Goal: Contribute content: Contribute content

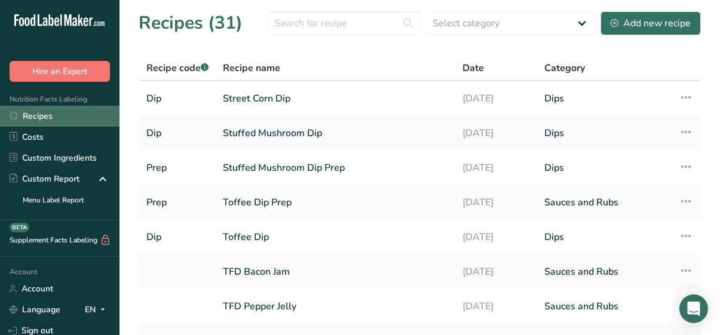
click at [30, 118] on link "Recipes" at bounding box center [60, 116] width 120 height 21
click at [195, 68] on span "Recipe code .a-a{fill:#347362;}.b-a{fill:#fff;}" at bounding box center [177, 68] width 62 height 13
click at [561, 71] on span "Category" at bounding box center [565, 68] width 41 height 14
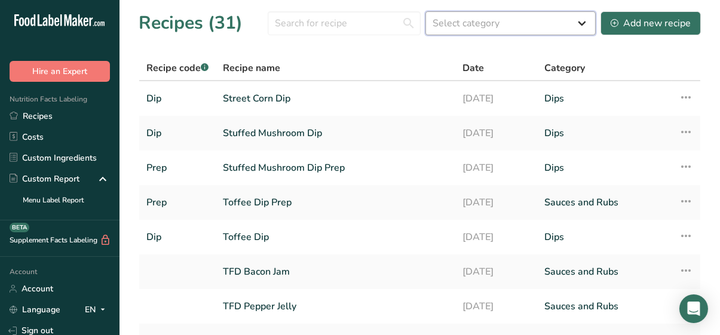
click at [543, 27] on select "Select category All Baked Goods [GEOGRAPHIC_DATA] Confectionery Cooked Meals, S…" at bounding box center [511, 23] width 170 height 24
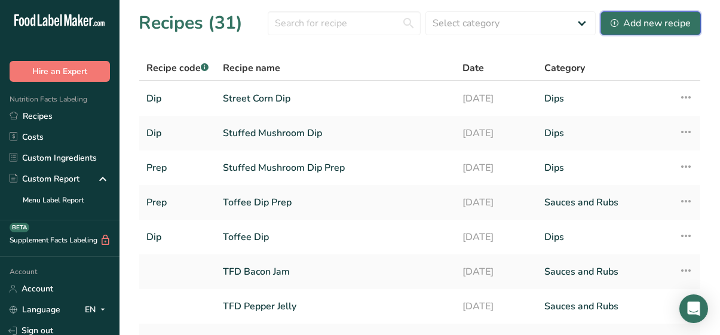
click at [652, 21] on div "Add new recipe" at bounding box center [651, 23] width 80 height 14
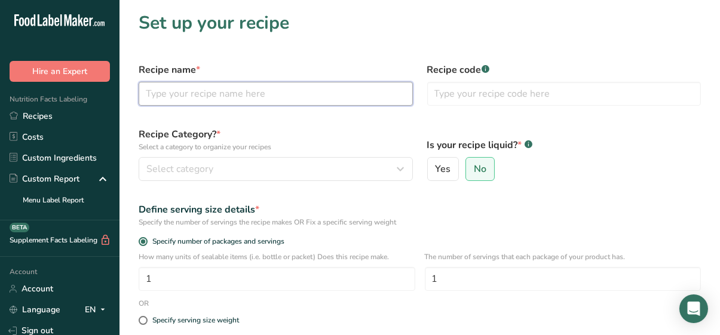
click at [273, 82] on input "text" at bounding box center [276, 94] width 274 height 24
type input "Picnic Potatoes"
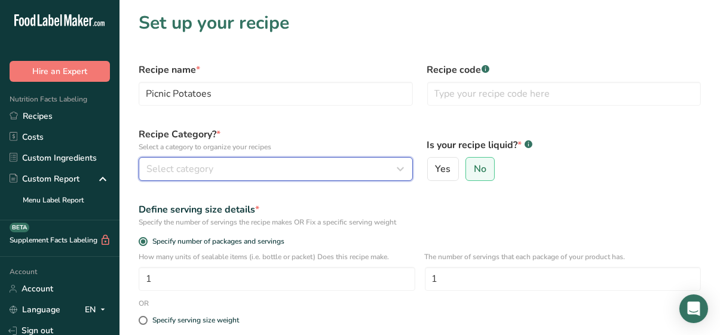
click at [270, 175] on div "Select category" at bounding box center [272, 169] width 252 height 14
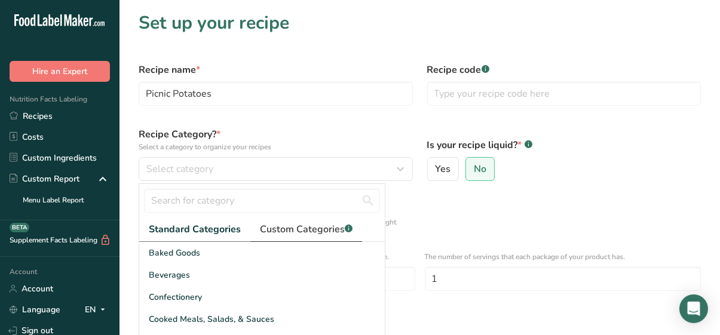
click at [297, 224] on span "Custom Categories .a-a{fill:#347362;}.b-a{fill:#fff;}" at bounding box center [306, 229] width 93 height 14
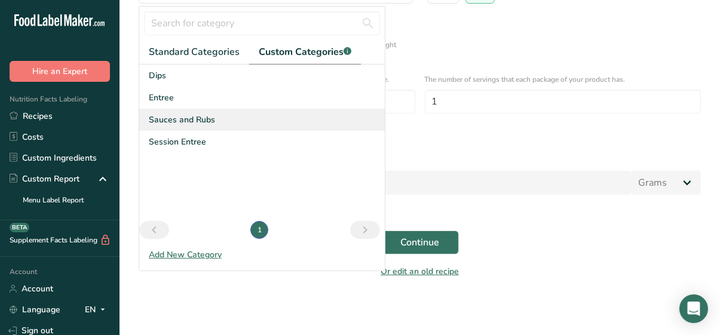
scroll to position [178, 0]
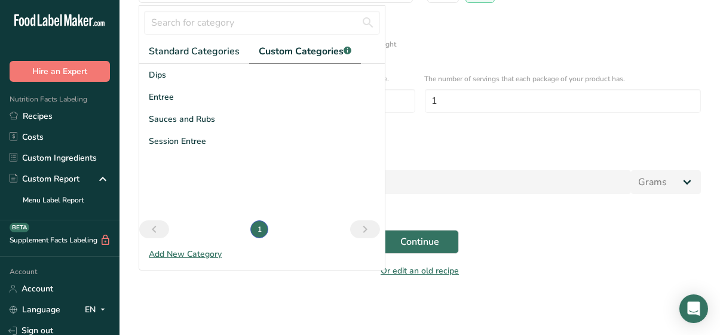
click at [179, 253] on div "Add New Category" at bounding box center [262, 254] width 246 height 13
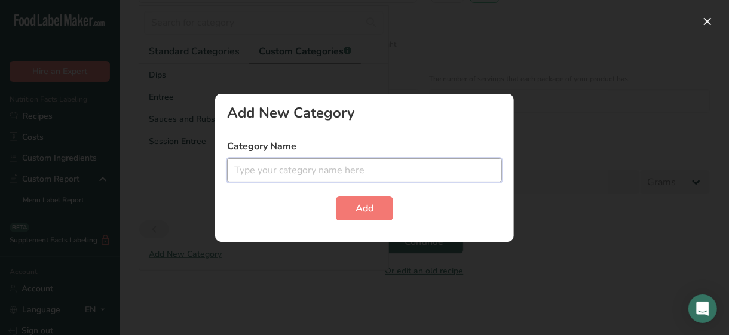
click at [297, 167] on input "text" at bounding box center [364, 170] width 275 height 24
type input "Hearty Sides"
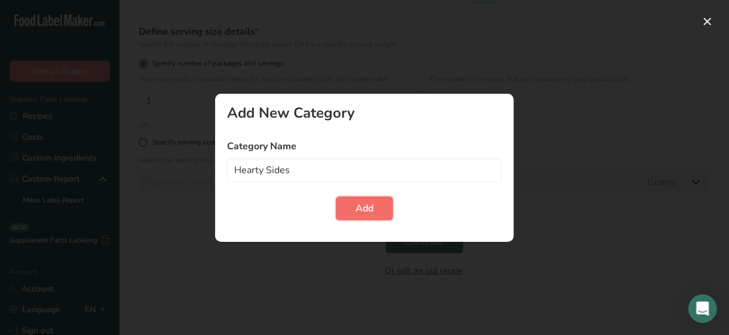
click at [353, 213] on button "Add" at bounding box center [364, 209] width 57 height 24
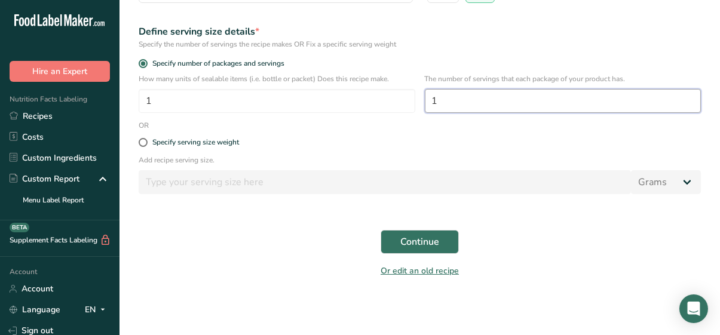
click at [444, 99] on input "1" at bounding box center [563, 101] width 277 height 24
type input "6"
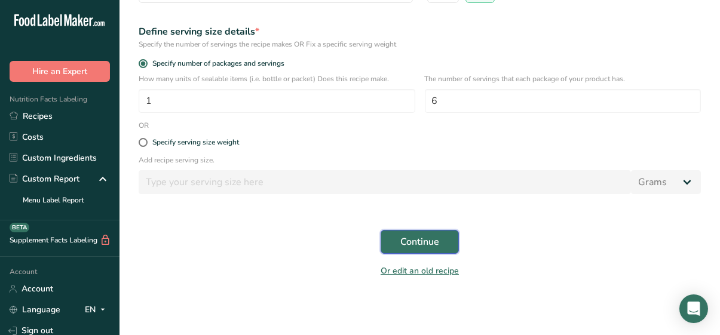
click at [432, 240] on span "Continue" at bounding box center [419, 242] width 39 height 14
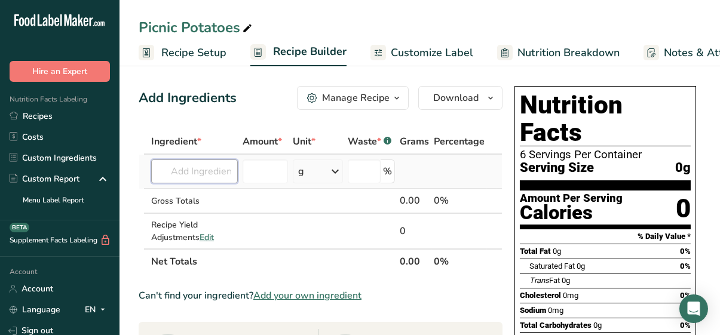
click at [191, 166] on input "text" at bounding box center [194, 172] width 87 height 24
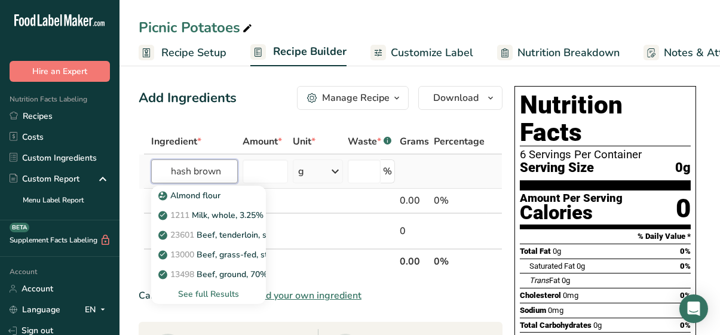
type input "hash brown"
click at [210, 290] on div "See full Results" at bounding box center [209, 294] width 96 height 13
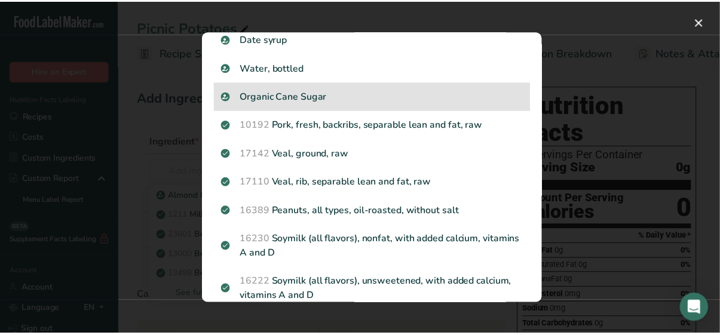
scroll to position [1275, 0]
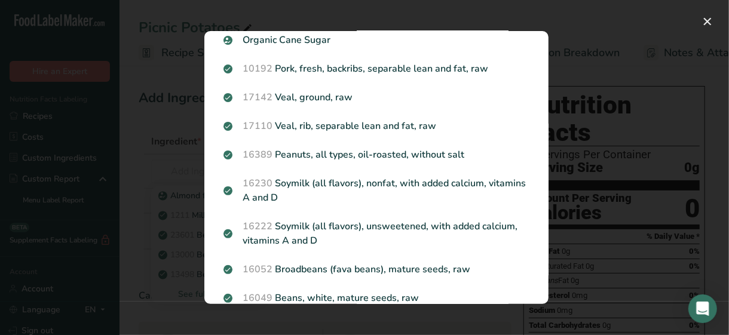
click at [167, 175] on div "Search results modal" at bounding box center [364, 167] width 729 height 335
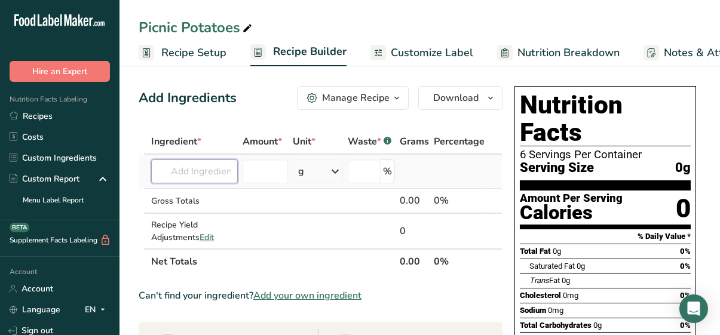
click at [162, 175] on input "text" at bounding box center [194, 172] width 87 height 24
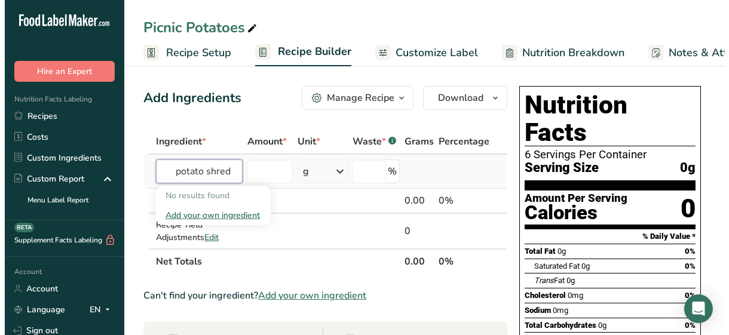
scroll to position [0, 0]
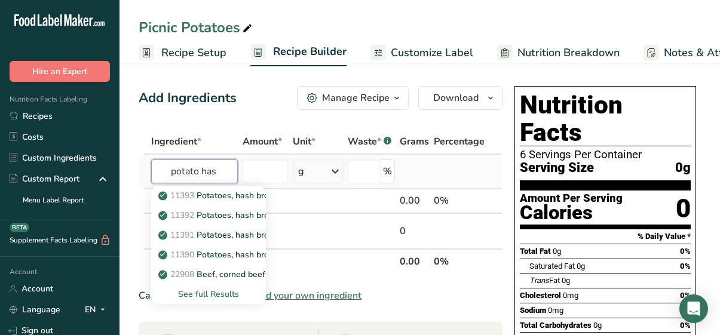
type input "potato has"
click at [212, 292] on div "See full Results" at bounding box center [209, 294] width 96 height 13
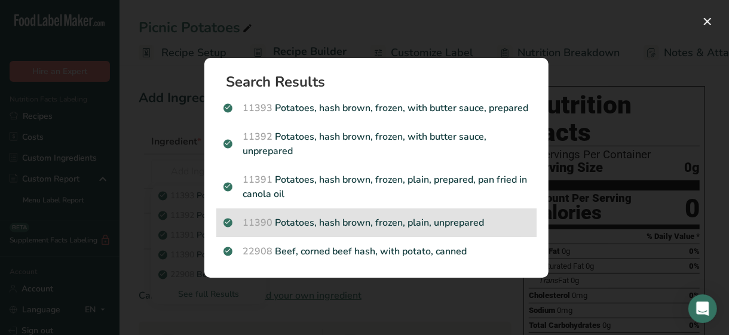
click at [309, 221] on p "11390 Potatoes, hash brown, frozen, plain, unprepared" at bounding box center [377, 223] width 306 height 14
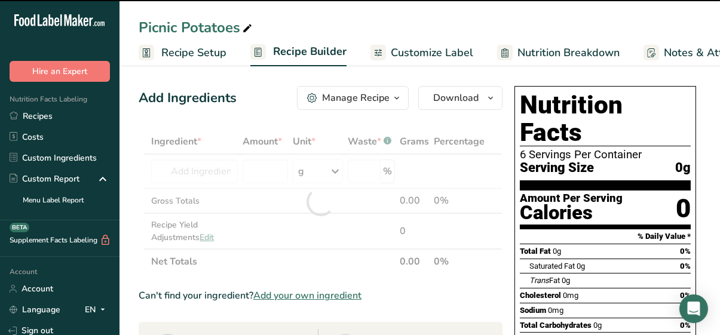
type input "0"
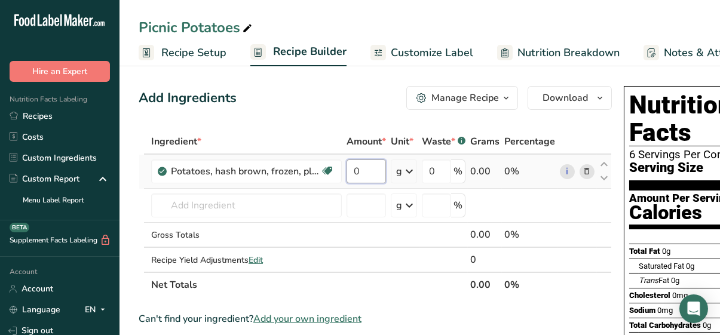
click at [366, 167] on input "0" at bounding box center [366, 172] width 39 height 24
type input "2"
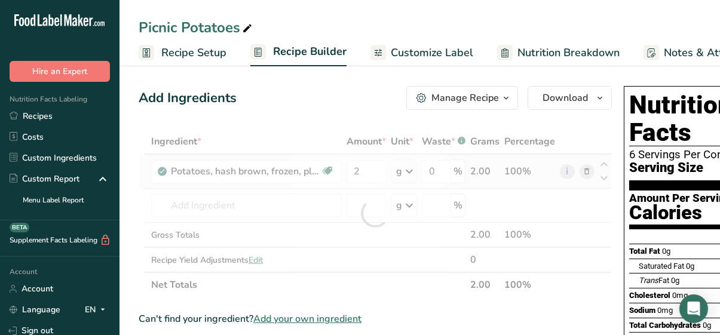
click at [400, 175] on div "Ingredient * Amount * Unit * Waste * .a-a{fill:#347362;}.b-a{fill:#fff;} Grams …" at bounding box center [375, 213] width 473 height 169
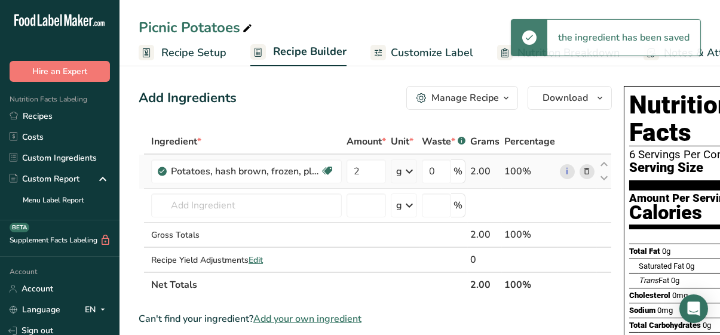
click at [408, 175] on icon at bounding box center [409, 172] width 14 height 22
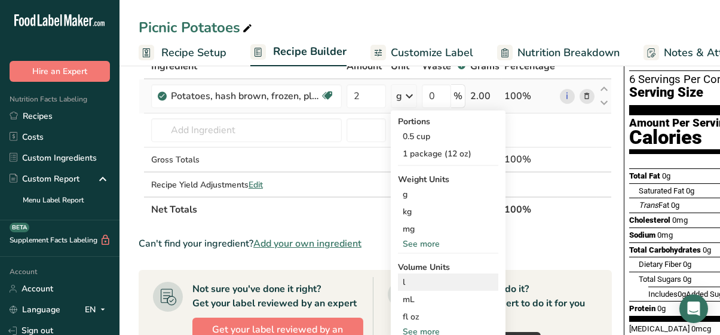
scroll to position [79, 0]
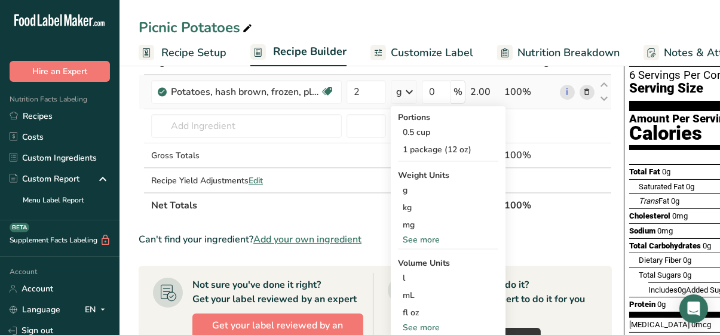
click at [415, 243] on div "See more" at bounding box center [448, 240] width 100 height 13
click at [412, 254] on div "lb" at bounding box center [448, 259] width 100 height 17
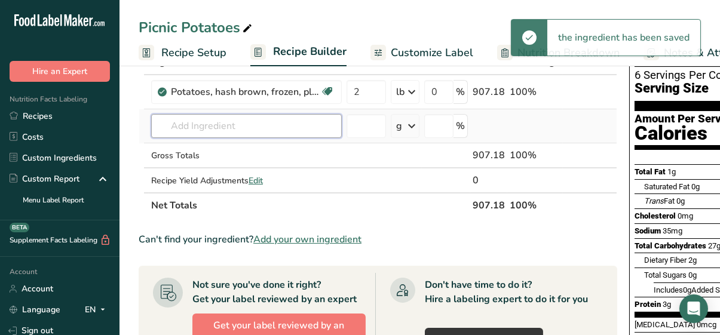
click at [231, 125] on input "text" at bounding box center [246, 126] width 191 height 24
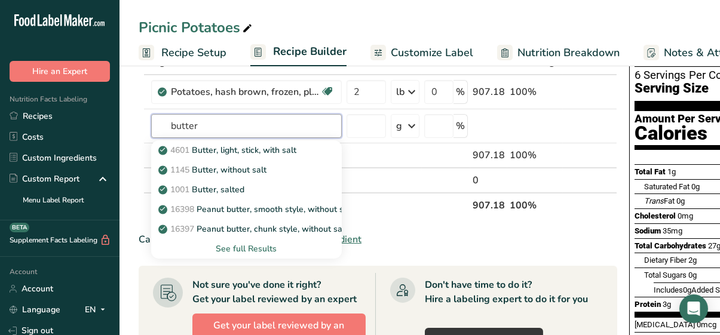
type input "butter"
